Goal: Transaction & Acquisition: Purchase product/service

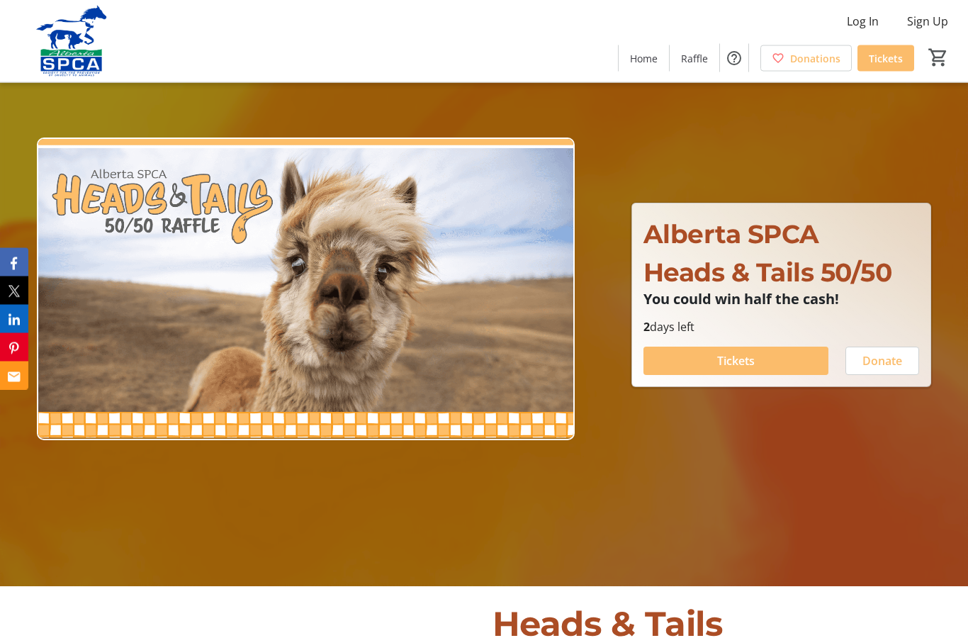
scroll to position [52, 0]
click at [773, 378] on span at bounding box center [736, 361] width 185 height 34
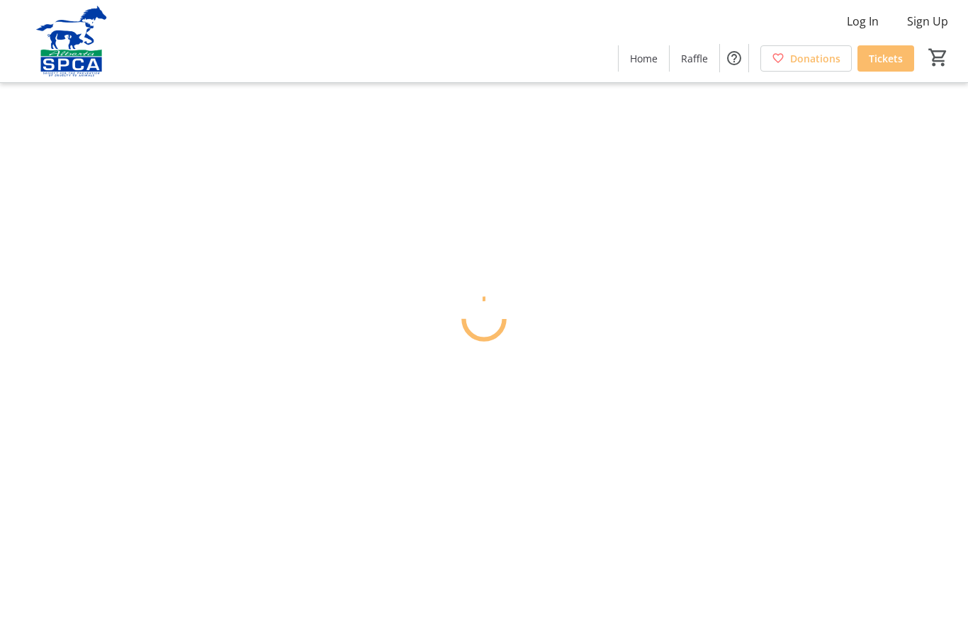
scroll to position [57, 0]
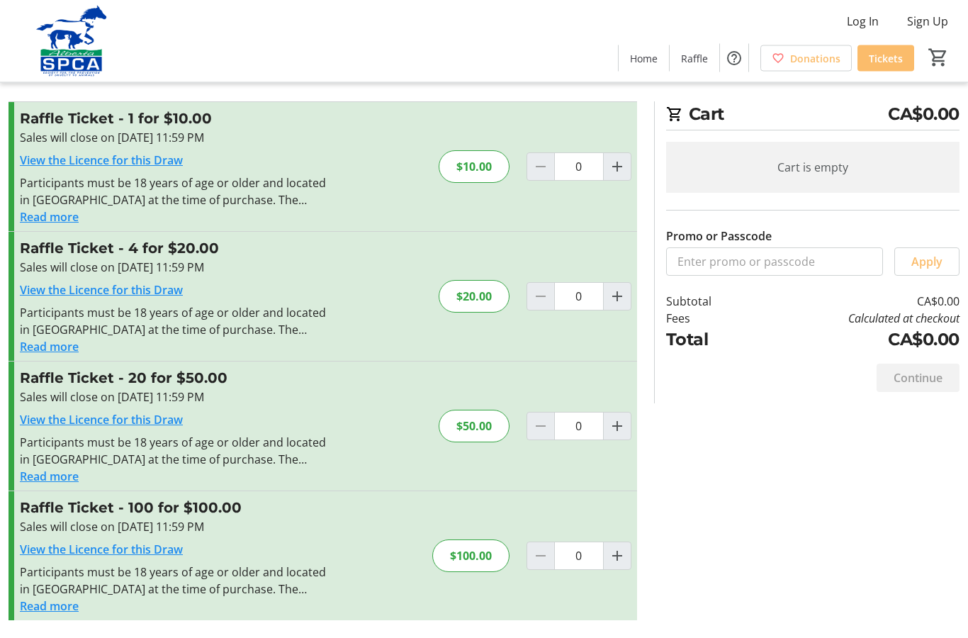
scroll to position [57, 0]
click at [622, 418] on mat-icon "Increment by one" at bounding box center [617, 426] width 17 height 17
type input "1"
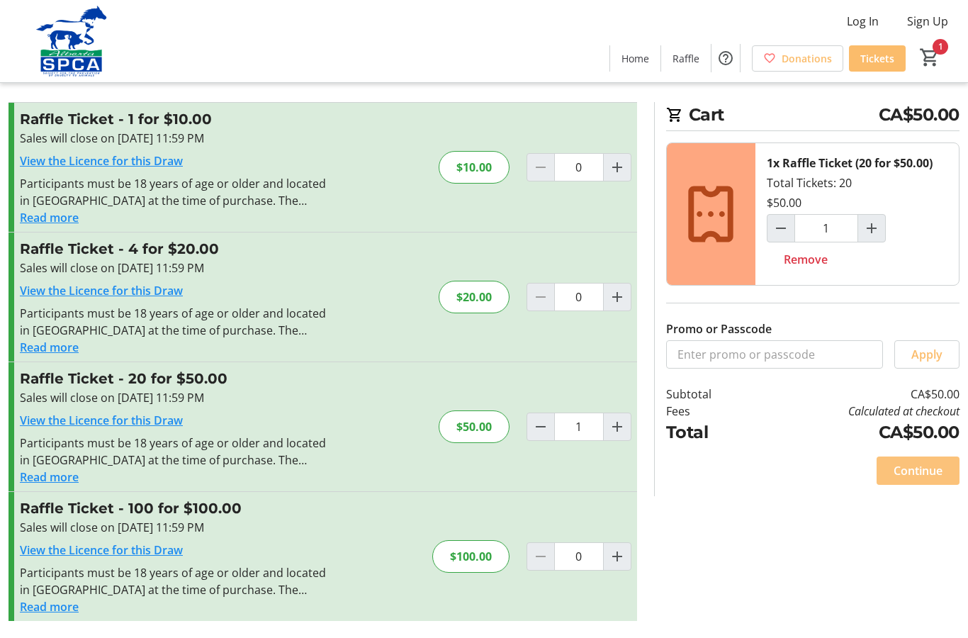
click at [929, 462] on span "Continue" at bounding box center [918, 470] width 49 height 17
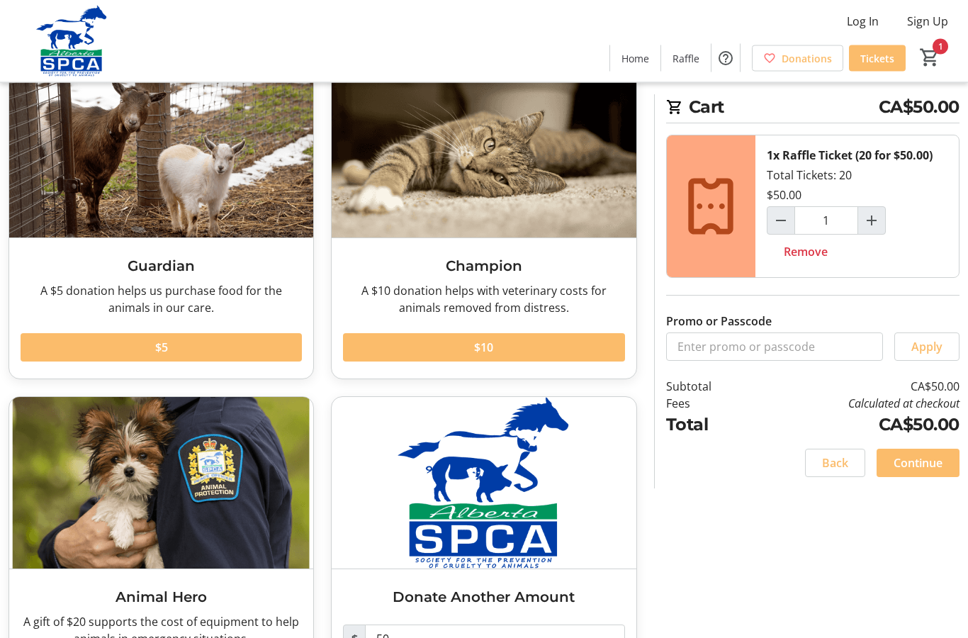
scroll to position [94, 0]
click at [925, 464] on span "Continue" at bounding box center [918, 462] width 49 height 17
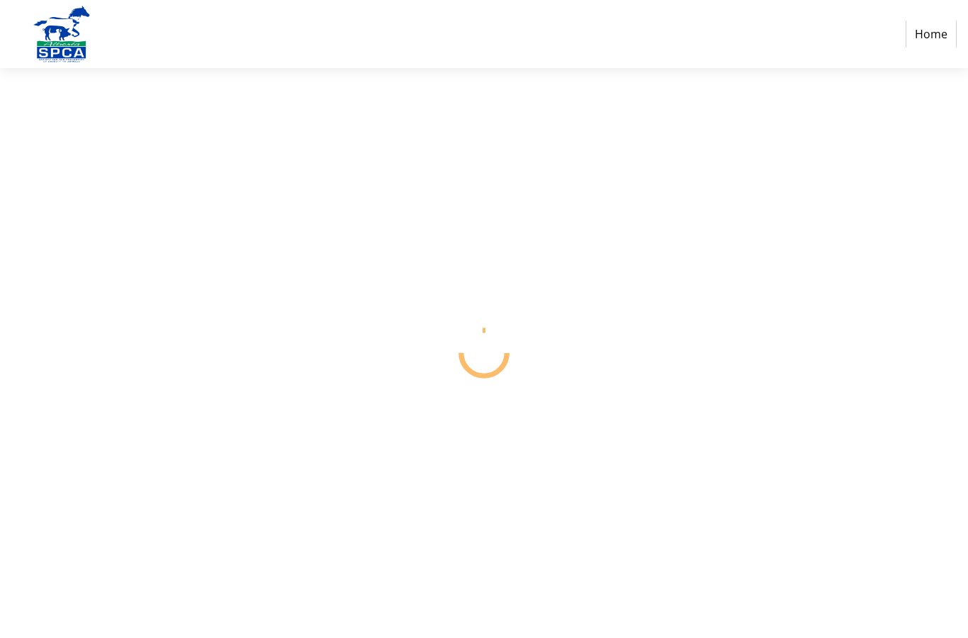
select select "CA"
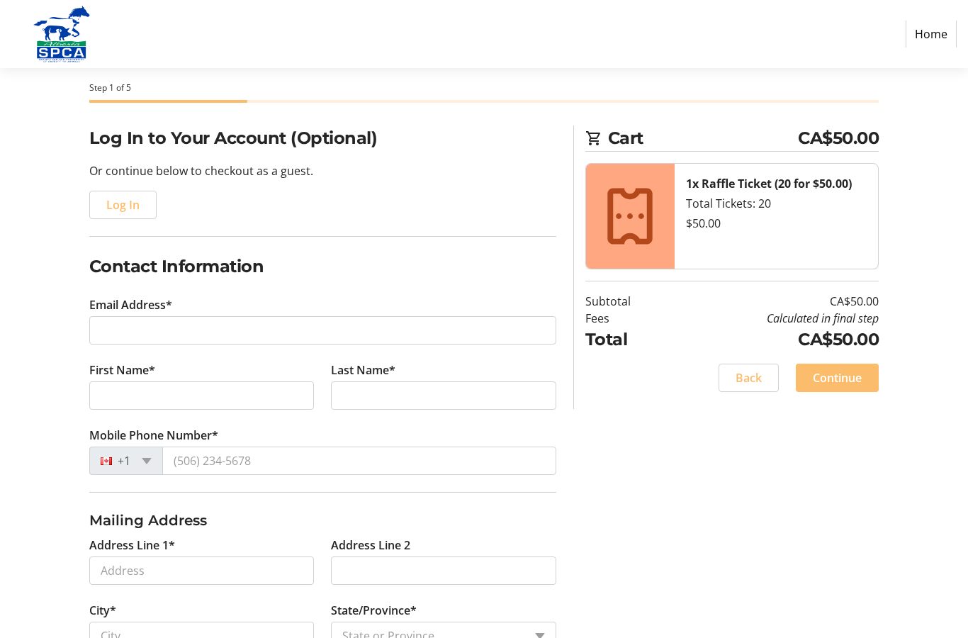
scroll to position [60, 0]
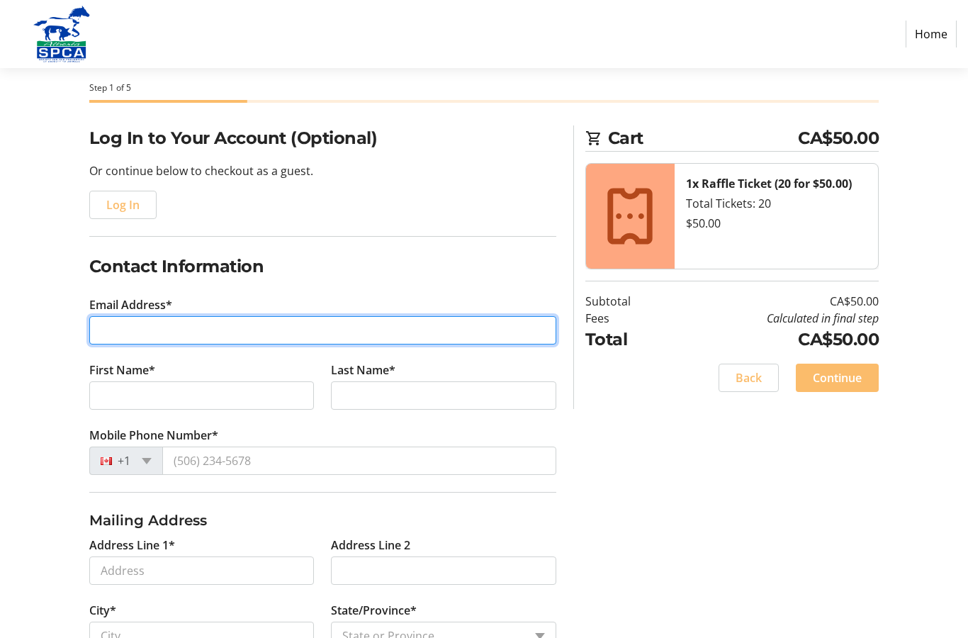
click at [334, 318] on input "Email Address*" at bounding box center [322, 331] width 467 height 28
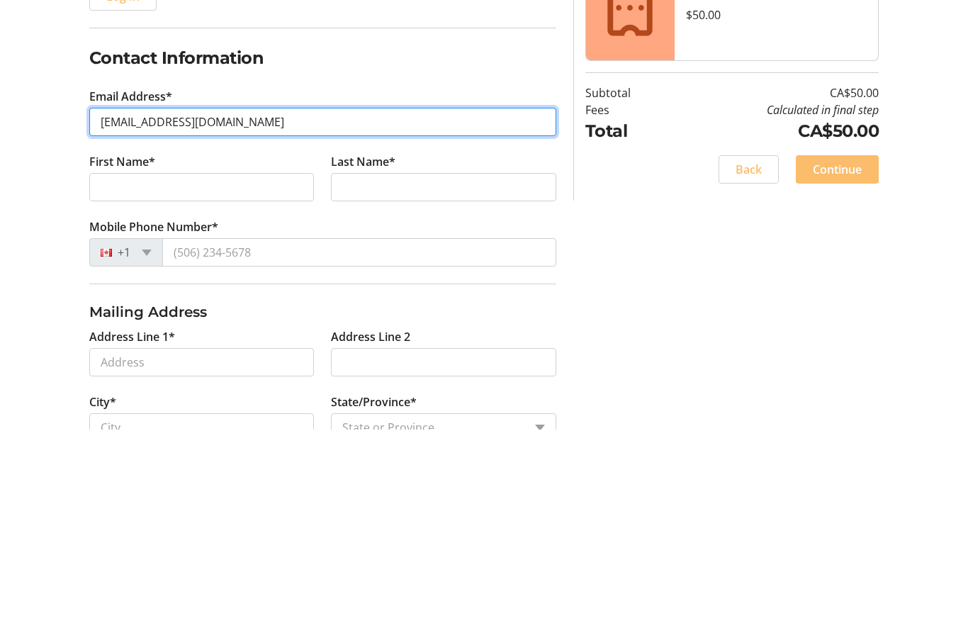
type input "[EMAIL_ADDRESS][DOMAIN_NAME]"
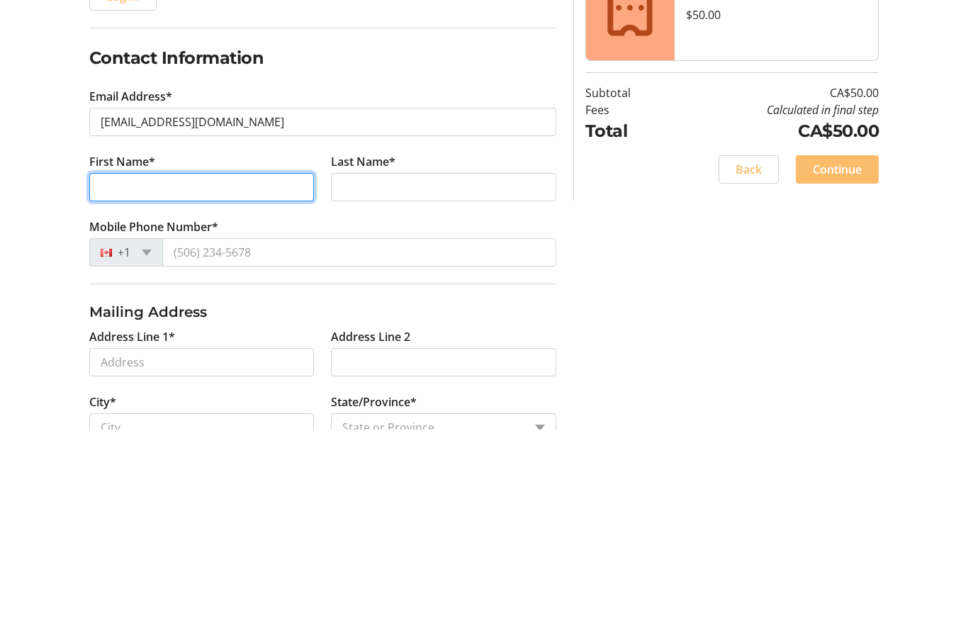
click at [254, 382] on input "First Name*" at bounding box center [201, 396] width 225 height 28
type input "[PERSON_NAME]"
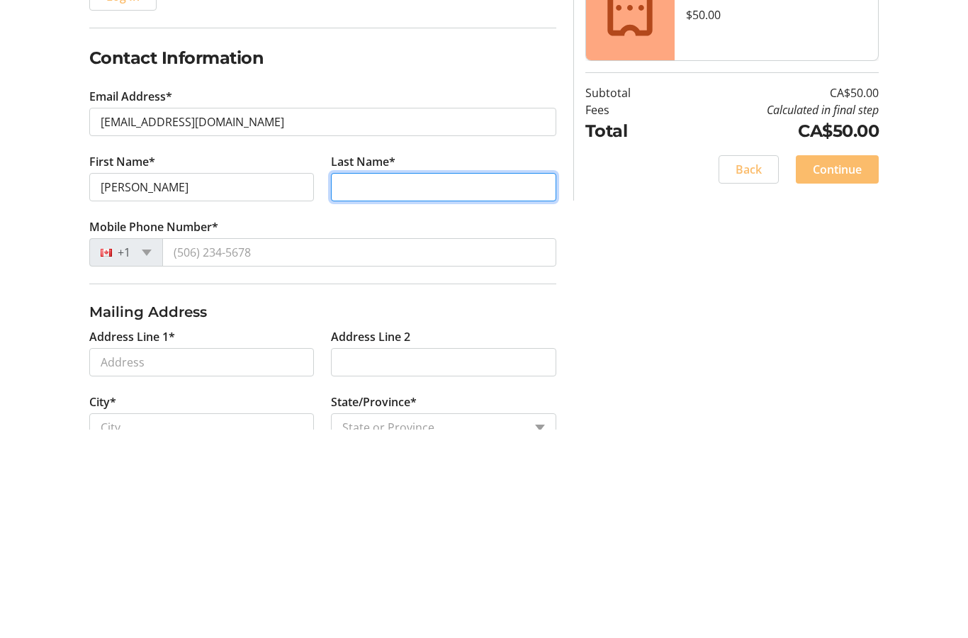
click at [460, 382] on input "Last Name*" at bounding box center [443, 396] width 225 height 28
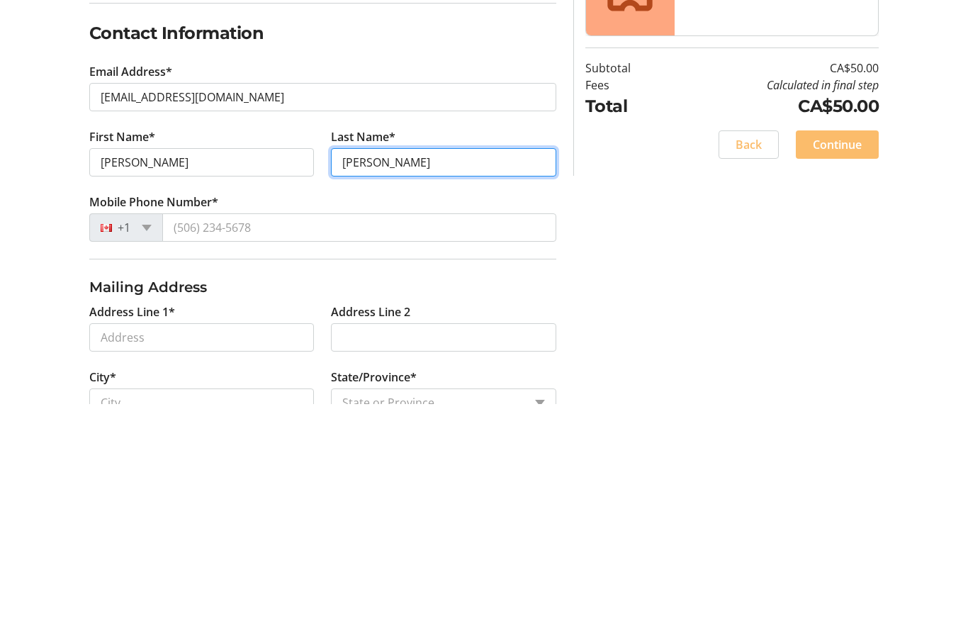
type input "[PERSON_NAME]"
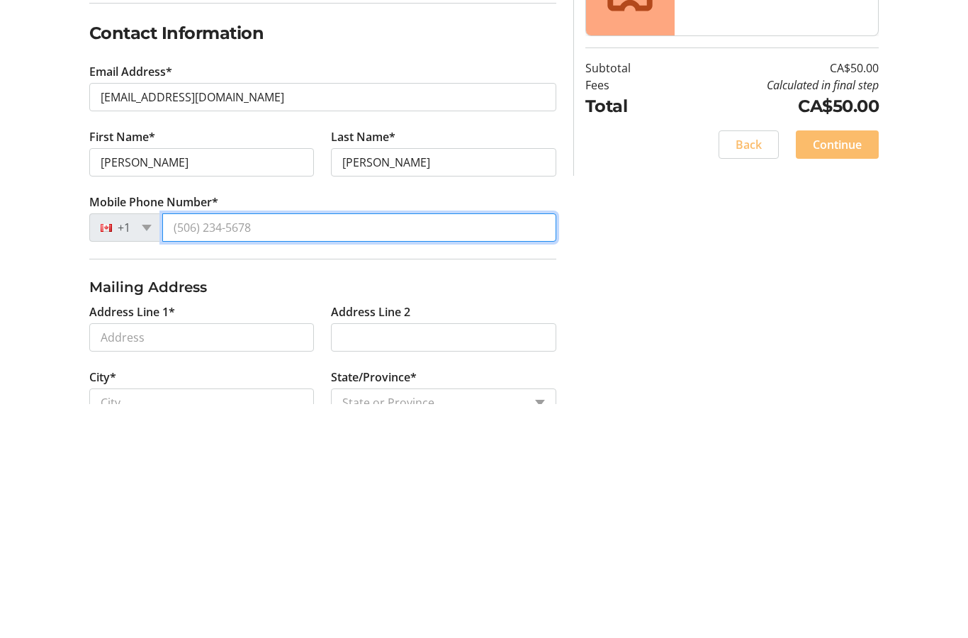
click at [331, 447] on input "Mobile Phone Number*" at bounding box center [359, 461] width 394 height 28
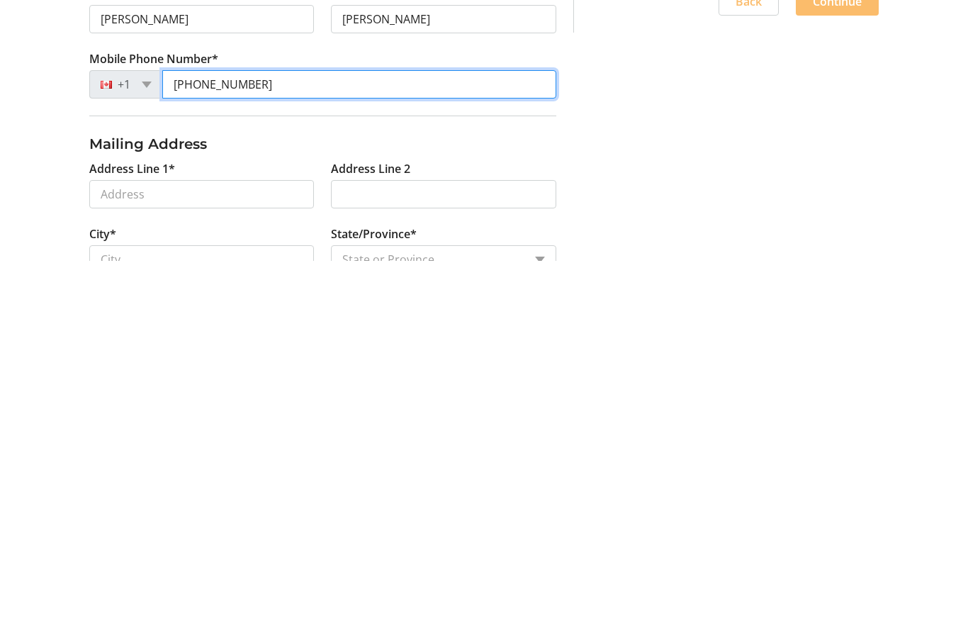
type input "[PHONE_NUMBER]"
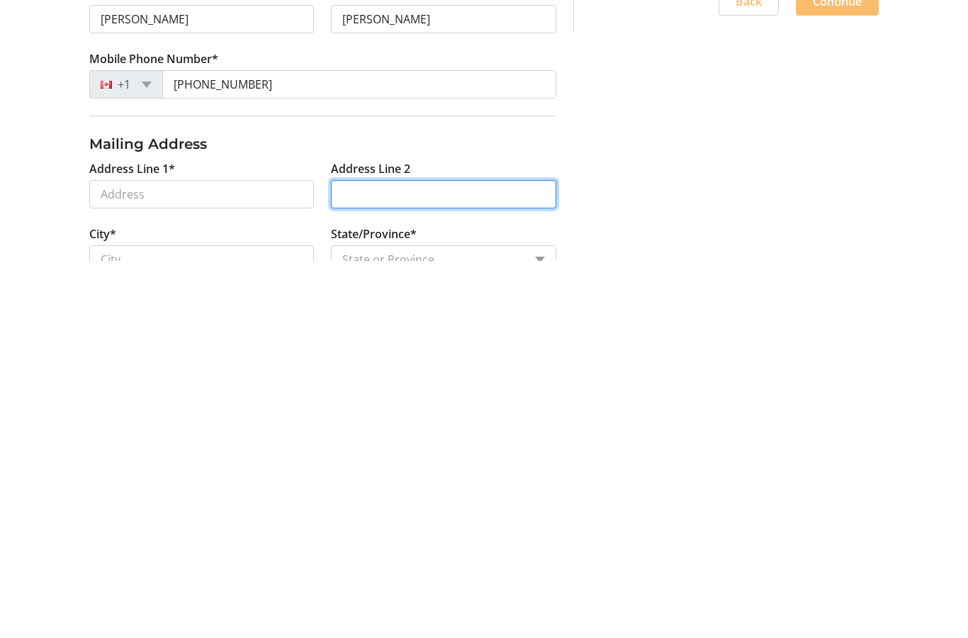
click at [375, 557] on input "Address Line 2" at bounding box center [443, 571] width 225 height 28
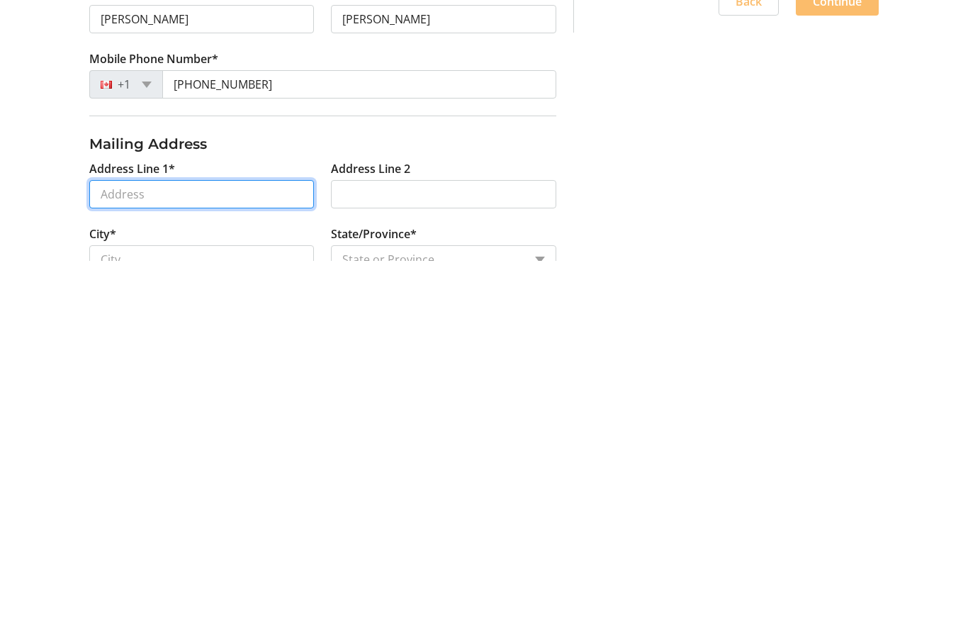
click at [237, 557] on input "Address Line 1*" at bounding box center [201, 571] width 225 height 28
click at [158, 557] on input "963" at bounding box center [201, 571] width 225 height 28
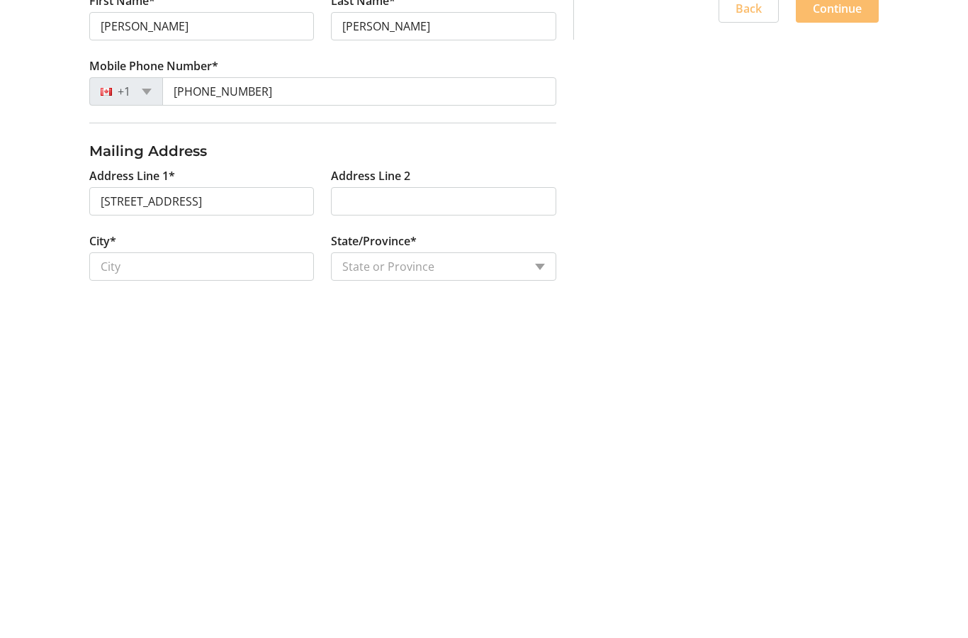
scroll to position [203, 0]
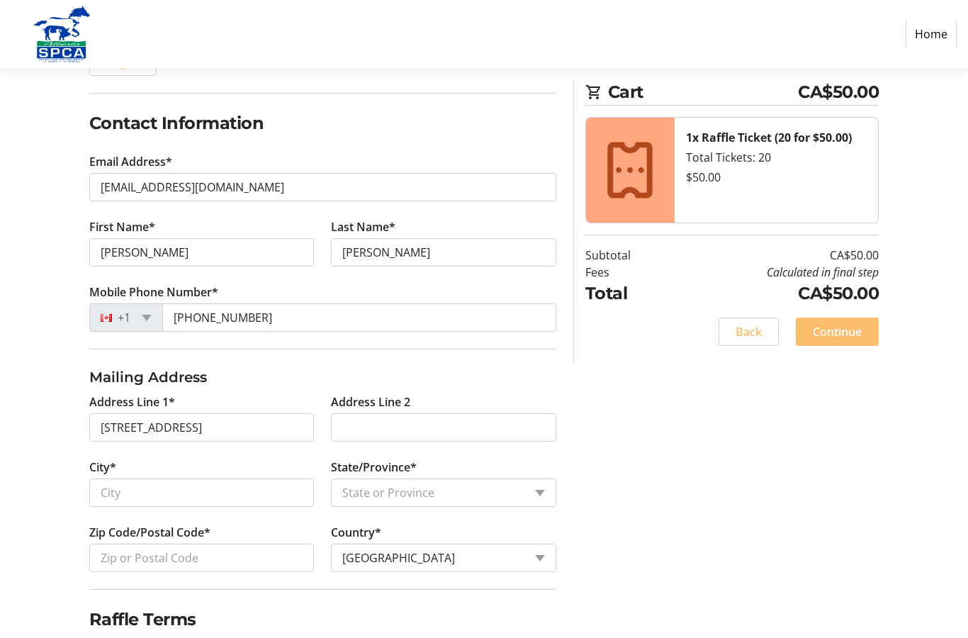
type input "[STREET_ADDRESS]"
type input "[GEOGRAPHIC_DATA]"
select select "AB"
type input "T6B 1W4"
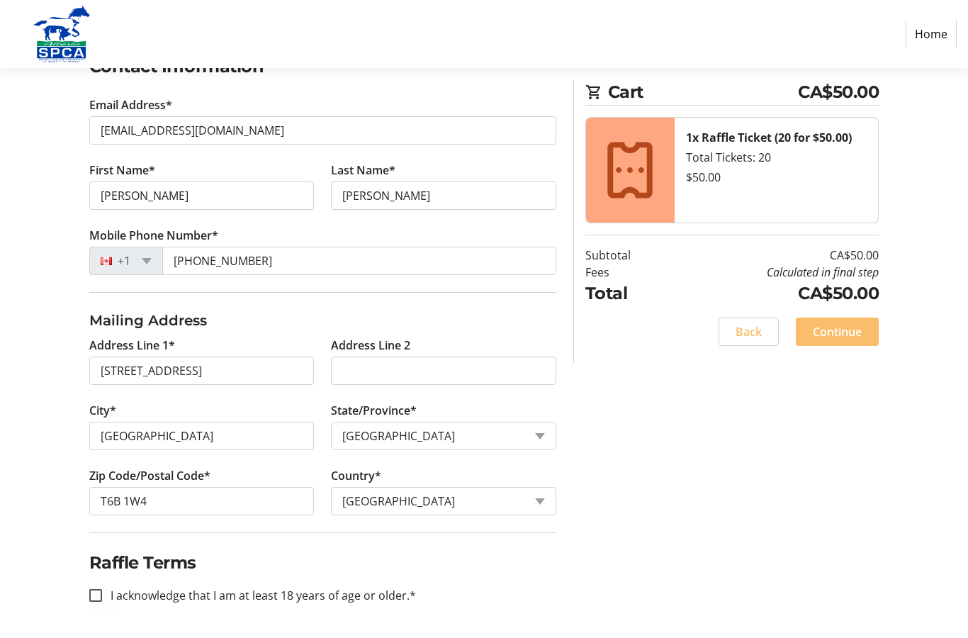
click at [106, 595] on div at bounding box center [96, 595] width 34 height 34
checkbox input "true"
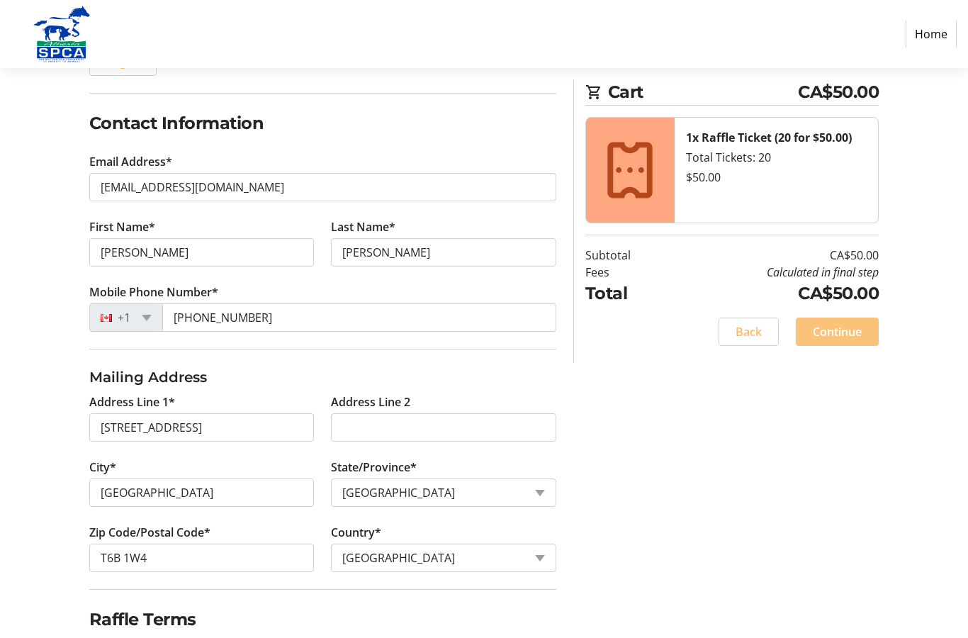
click at [852, 325] on span "Continue" at bounding box center [837, 331] width 49 height 17
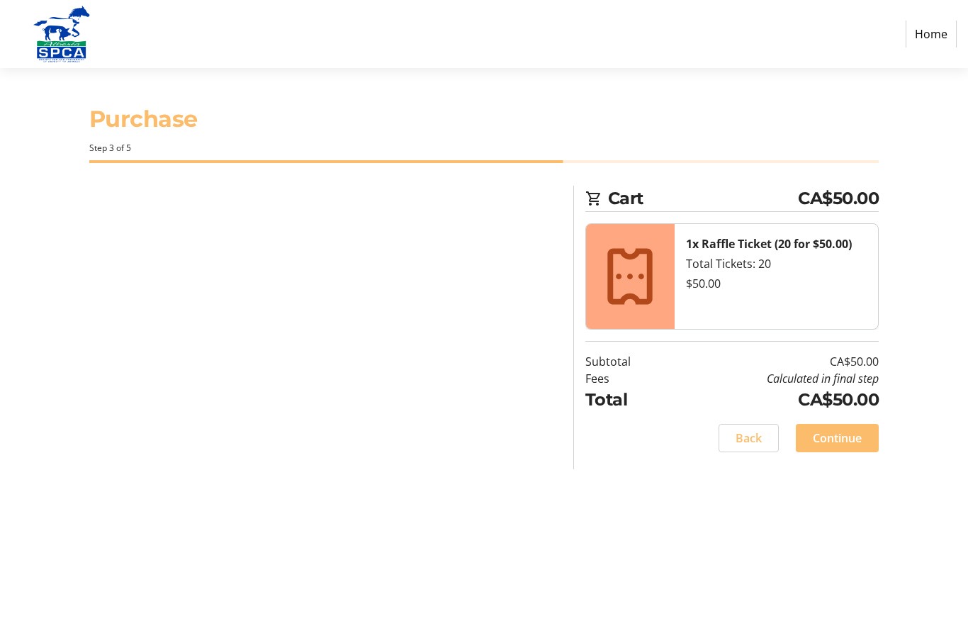
scroll to position [57, 0]
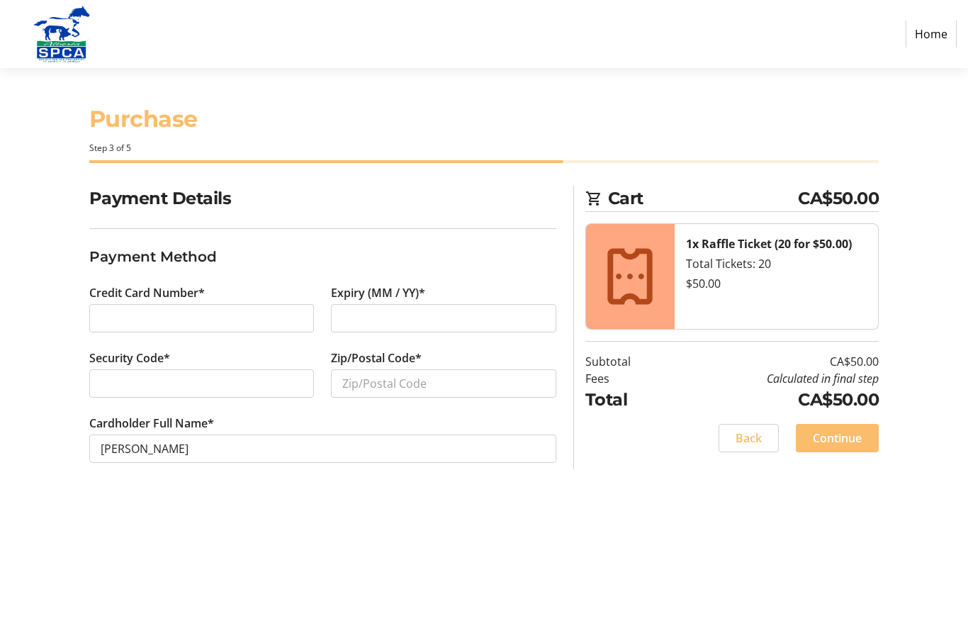
click at [208, 304] on div at bounding box center [201, 318] width 225 height 28
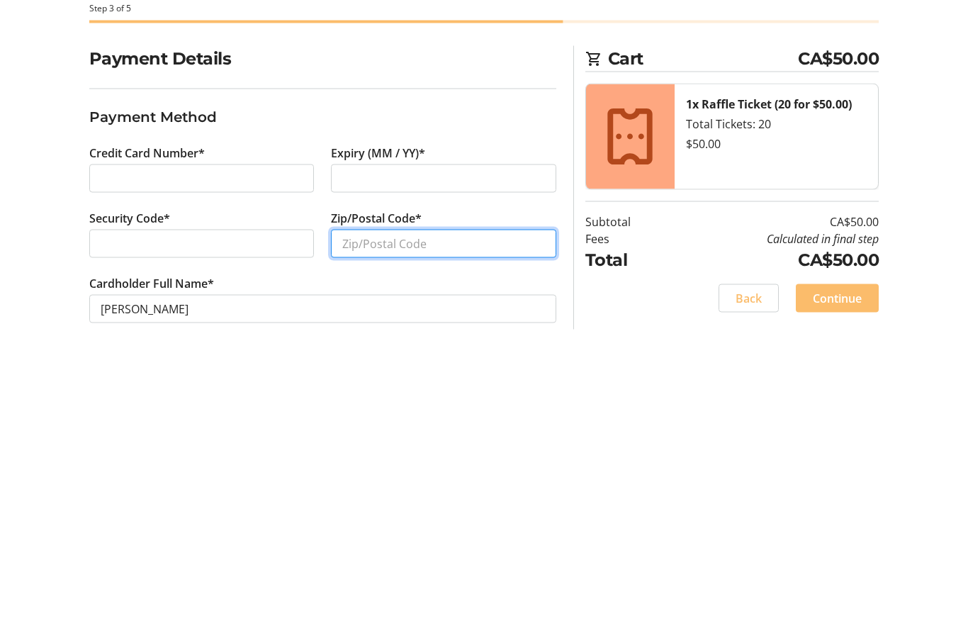
click at [426, 369] on input "Zip/Postal Code*" at bounding box center [443, 383] width 225 height 28
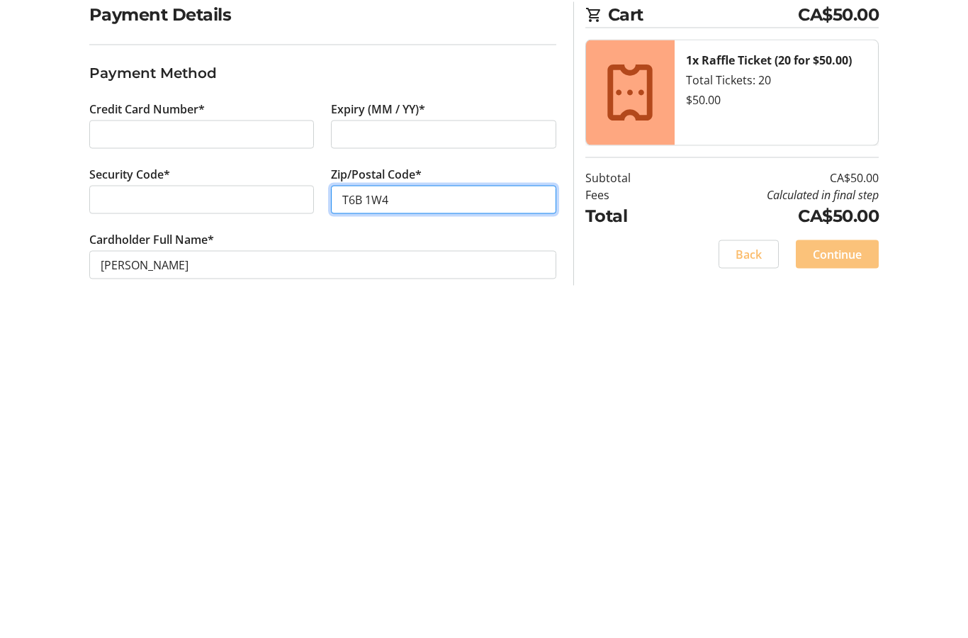
type input "T6B 1W4"
click at [858, 430] on span "Continue" at bounding box center [837, 438] width 49 height 17
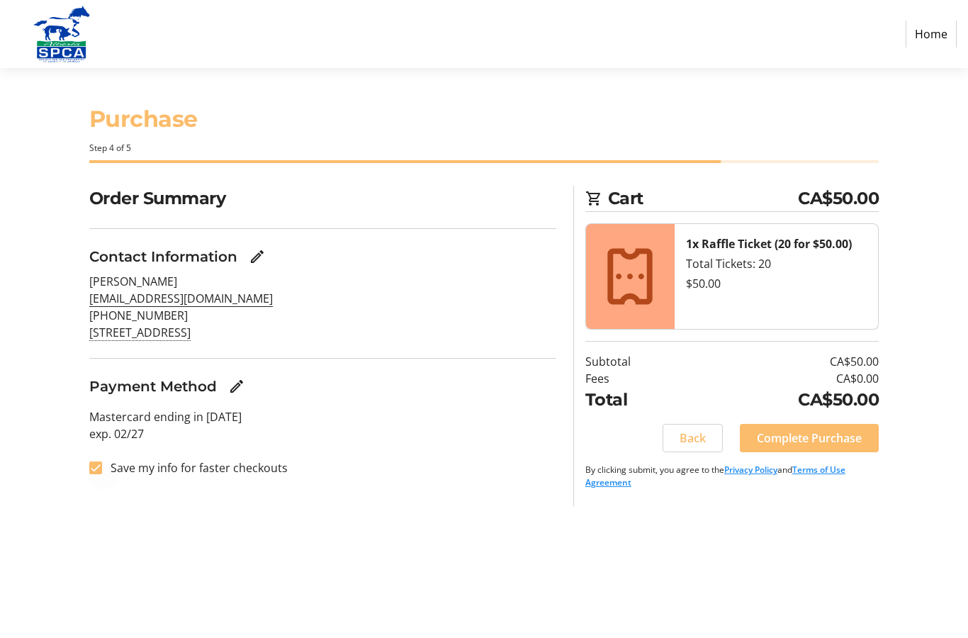
click at [103, 451] on div at bounding box center [96, 468] width 34 height 34
checkbox input "false"
click at [852, 430] on span "Complete Purchase" at bounding box center [809, 438] width 105 height 17
